Goal: Task Accomplishment & Management: Manage account settings

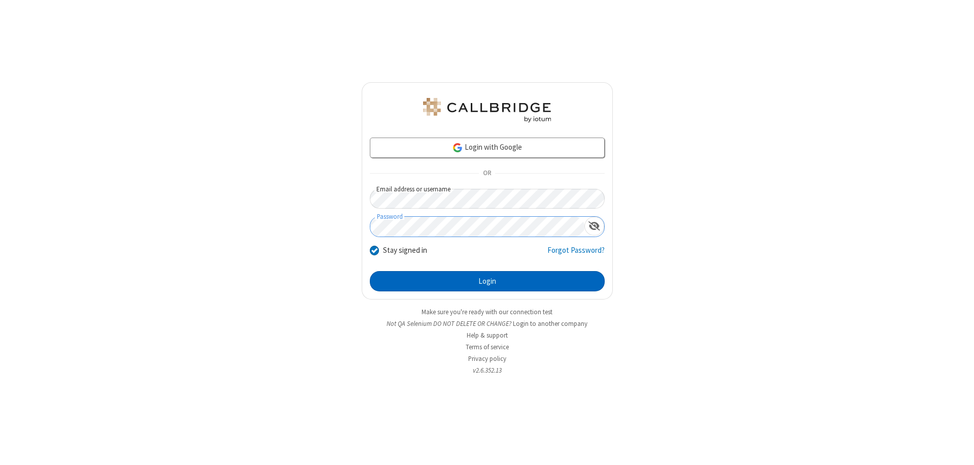
click at [487, 281] on button "Login" at bounding box center [487, 281] width 235 height 20
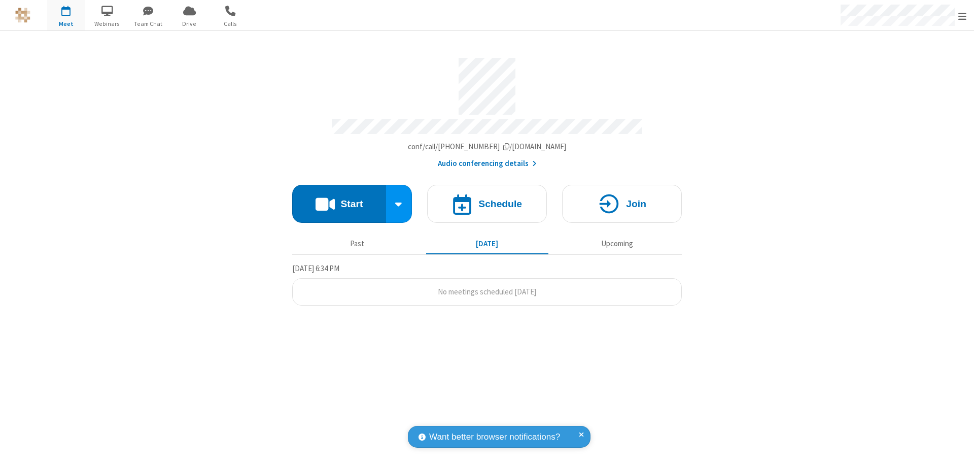
click at [962, 16] on span "Open menu" at bounding box center [962, 16] width 8 height 10
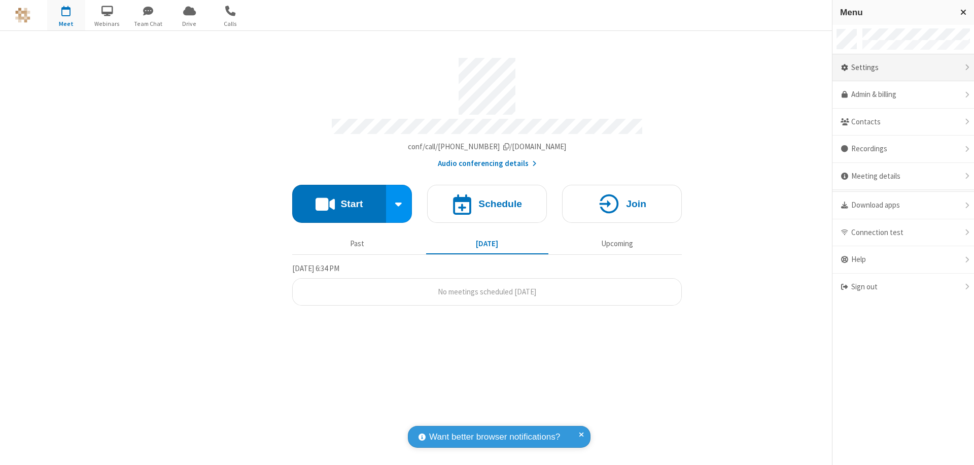
click at [903, 67] on div "Settings" at bounding box center [903, 67] width 142 height 27
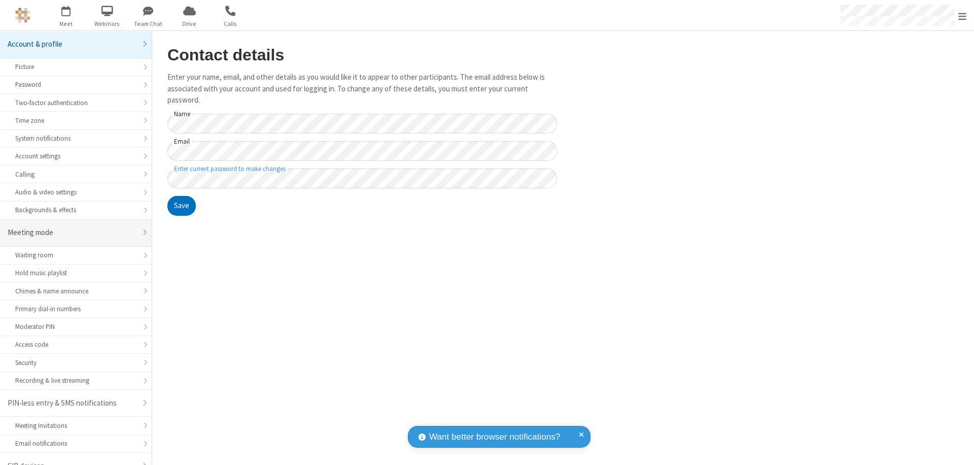
click at [72, 227] on div "Meeting mode" at bounding box center [72, 233] width 129 height 12
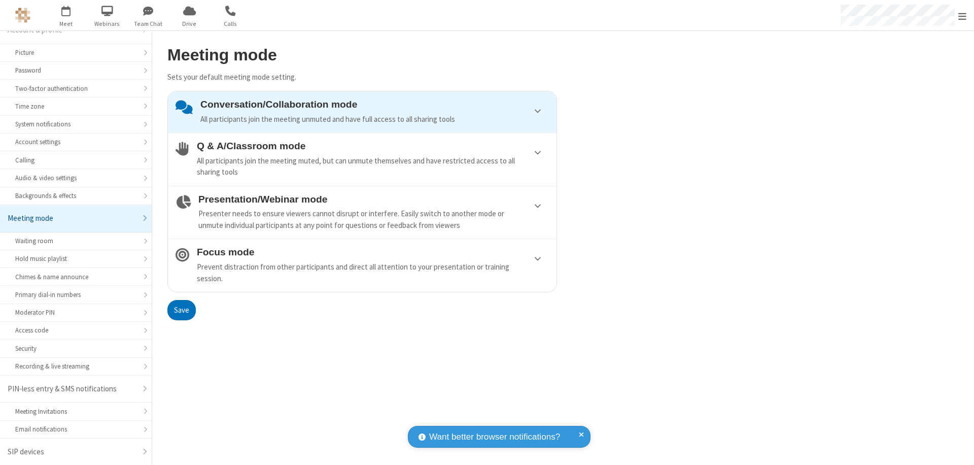
click at [362, 112] on div "Conversation/Collaboration mode All participants join the meeting unmuted and h…" at bounding box center [374, 112] width 349 height 26
click at [181, 309] on button "Save" at bounding box center [181, 310] width 28 height 20
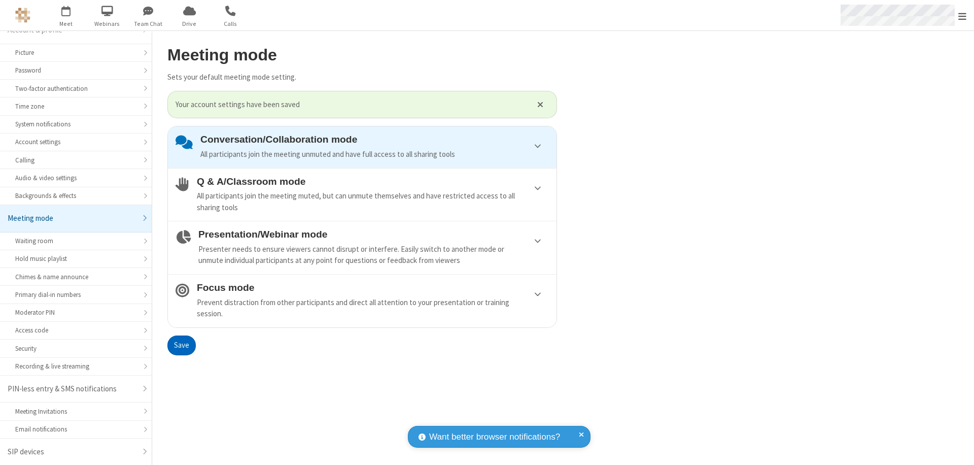
click at [962, 15] on span "Open menu" at bounding box center [962, 16] width 8 height 10
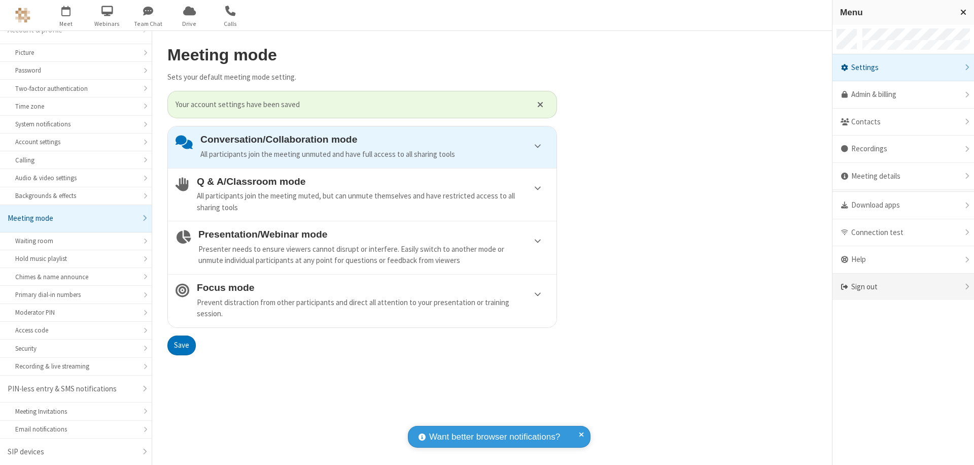
click at [903, 287] on div "Sign out" at bounding box center [903, 286] width 142 height 27
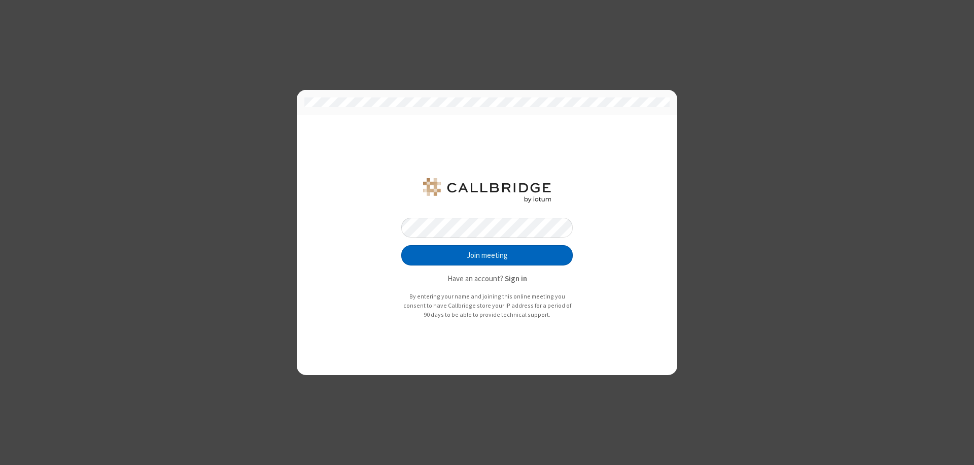
click at [487, 255] on button "Join meeting" at bounding box center [486, 255] width 171 height 20
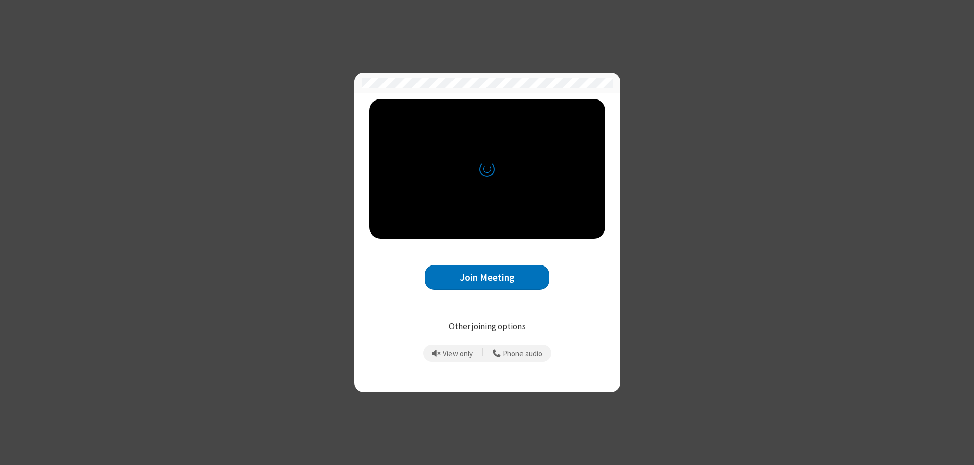
click at [487, 277] on button "Join Meeting" at bounding box center [487, 277] width 125 height 25
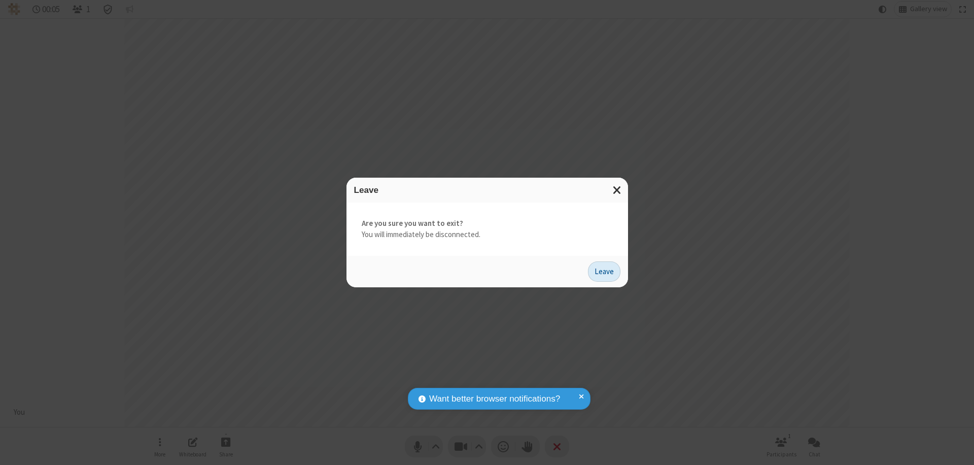
click at [604, 271] on button "Leave" at bounding box center [604, 271] width 32 height 20
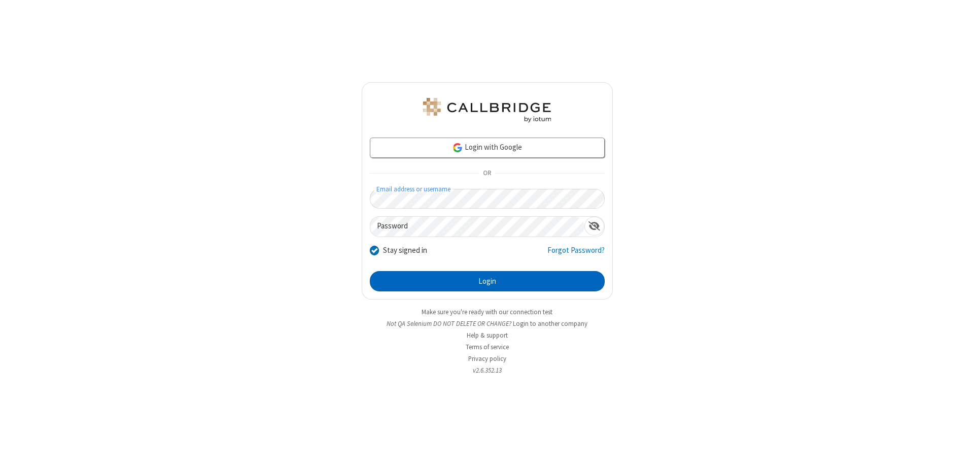
click at [487, 281] on button "Login" at bounding box center [487, 281] width 235 height 20
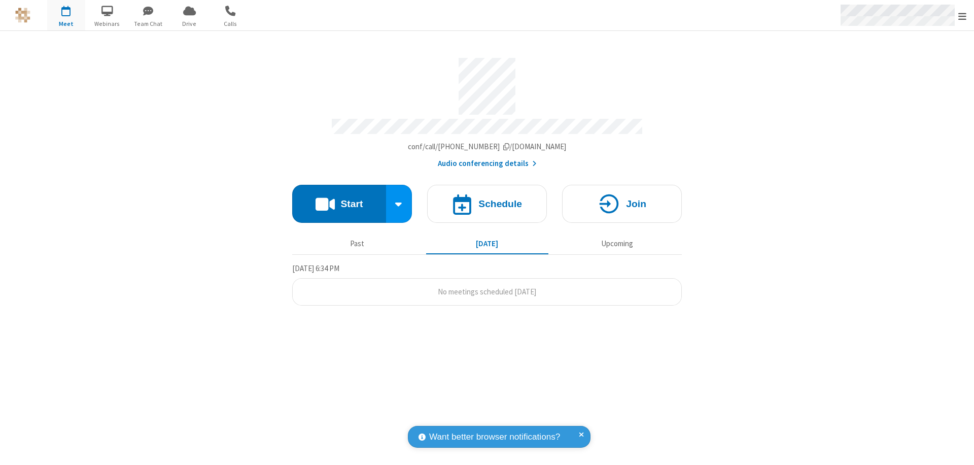
click at [962, 16] on span "Open menu" at bounding box center [962, 16] width 8 height 10
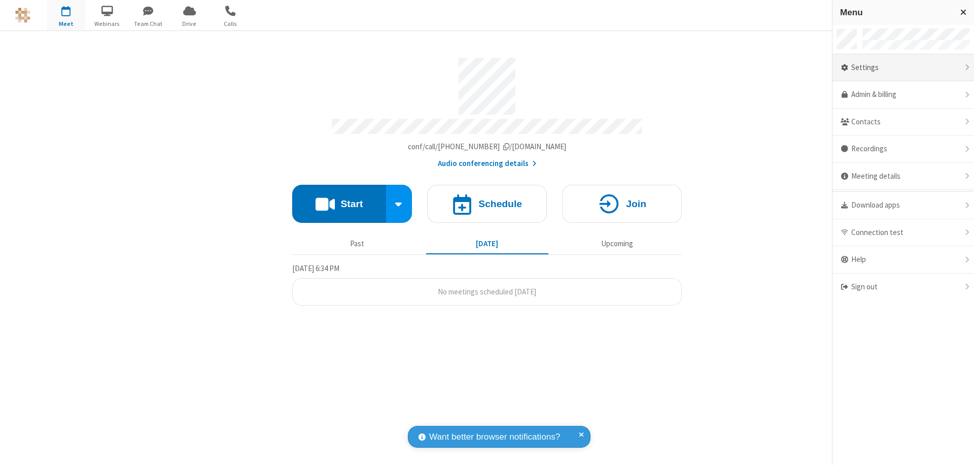
click at [903, 67] on div "Settings" at bounding box center [903, 67] width 142 height 27
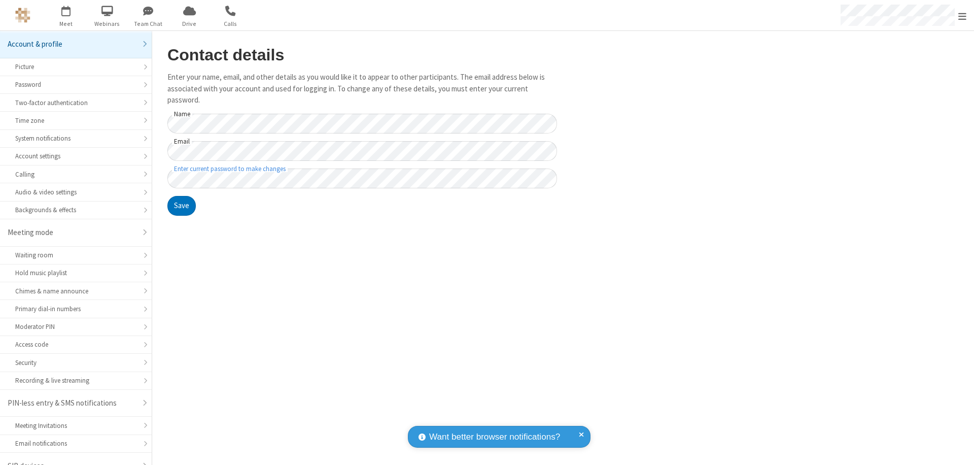
scroll to position [14, 0]
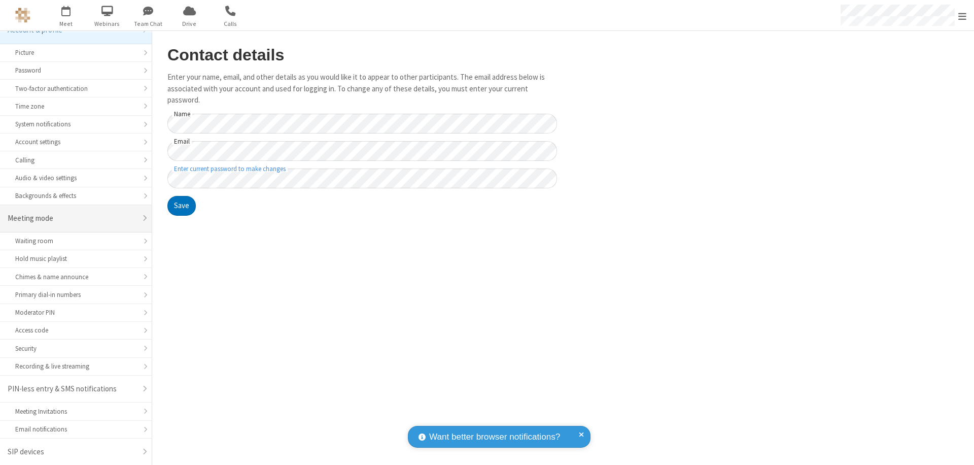
click at [72, 218] on div "Meeting mode" at bounding box center [72, 219] width 129 height 12
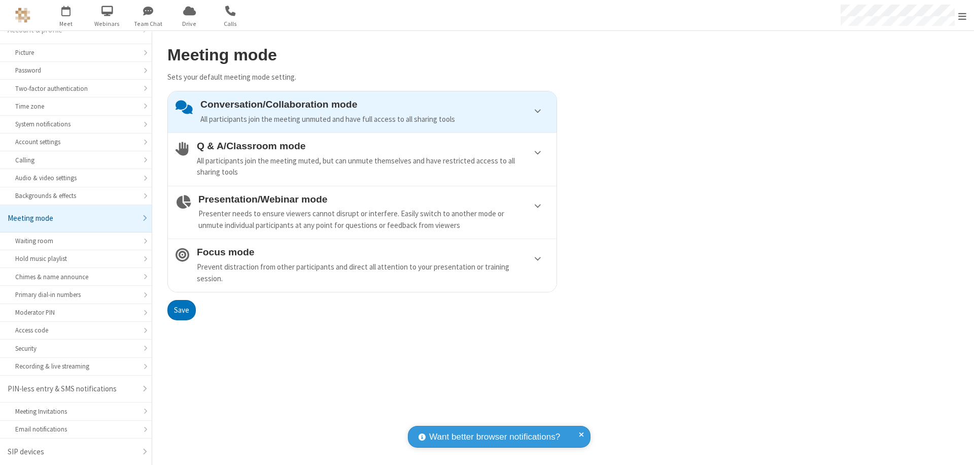
click at [362, 112] on div "Conversation/Collaboration mode All participants join the meeting unmuted and h…" at bounding box center [374, 112] width 349 height 26
click at [181, 309] on button "Save" at bounding box center [181, 310] width 28 height 20
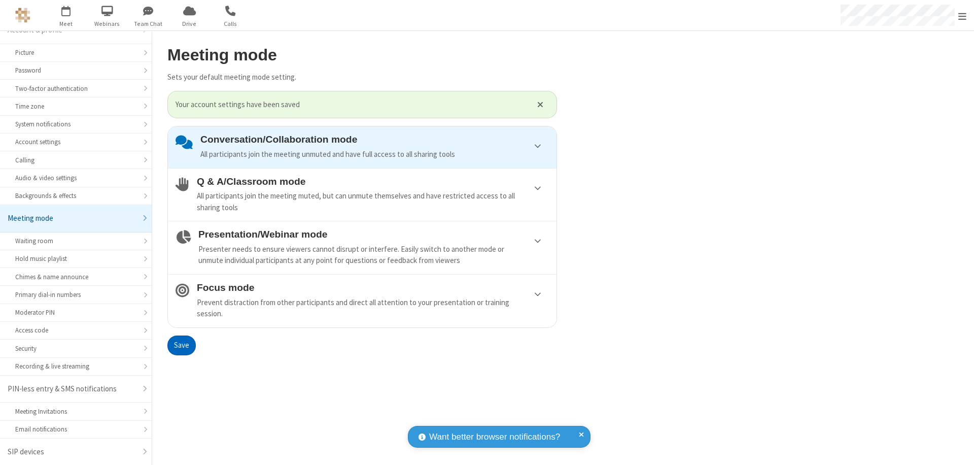
click at [962, 15] on span "Open menu" at bounding box center [962, 16] width 8 height 10
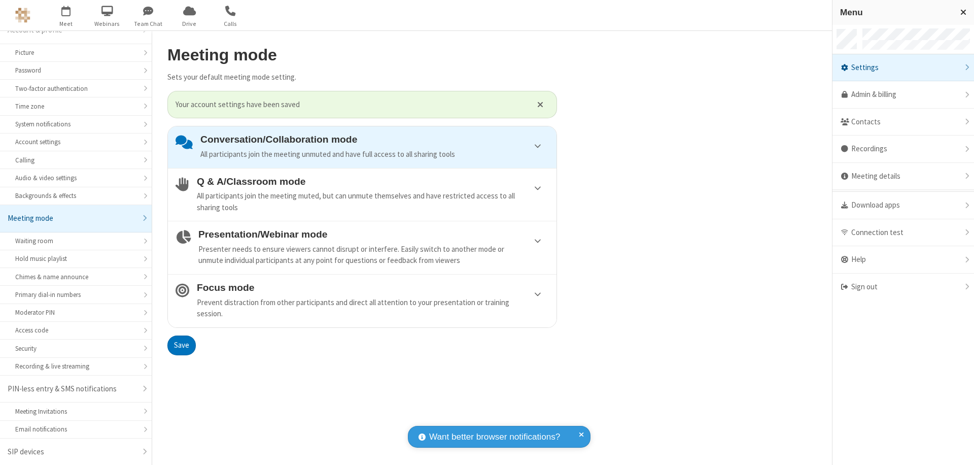
click at [903, 287] on div "Sign out" at bounding box center [903, 286] width 142 height 27
